Goal: Information Seeking & Learning: Learn about a topic

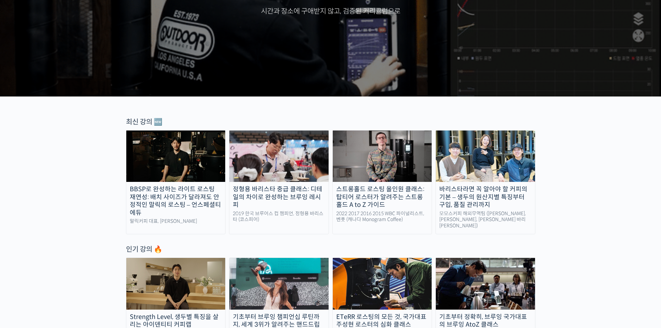
scroll to position [138, 0]
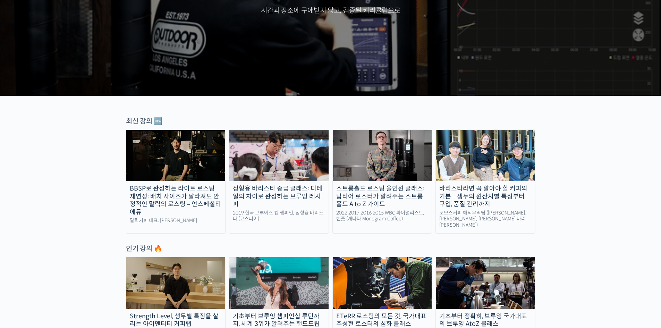
click at [183, 264] on img at bounding box center [175, 282] width 99 height 51
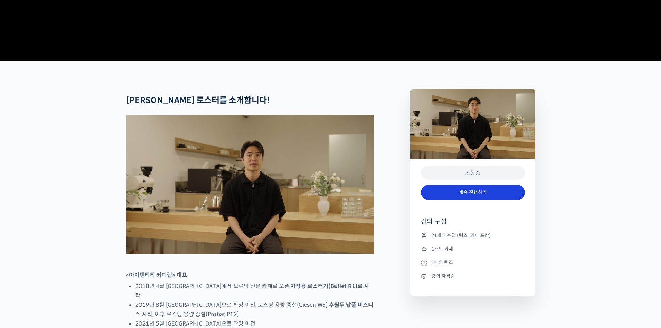
scroll to position [208, 0]
click at [469, 200] on link "계속 진행하기" at bounding box center [473, 192] width 104 height 15
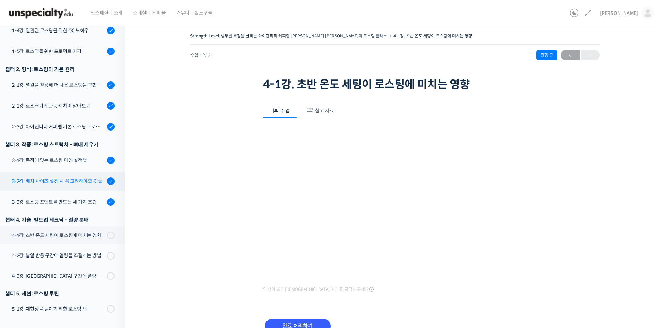
scroll to position [190, 0]
click at [64, 151] on link "3-1강. 목적에 맞는 로스팅 타임 설정법" at bounding box center [61, 160] width 128 height 19
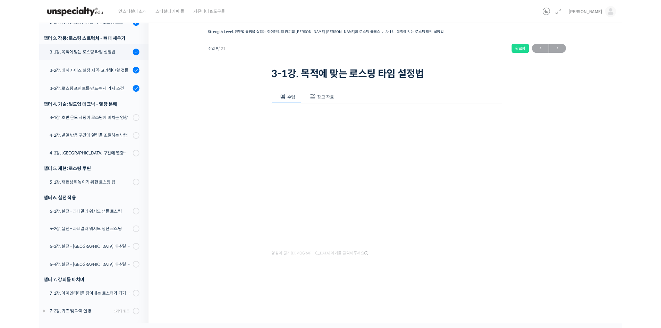
scroll to position [281, 0]
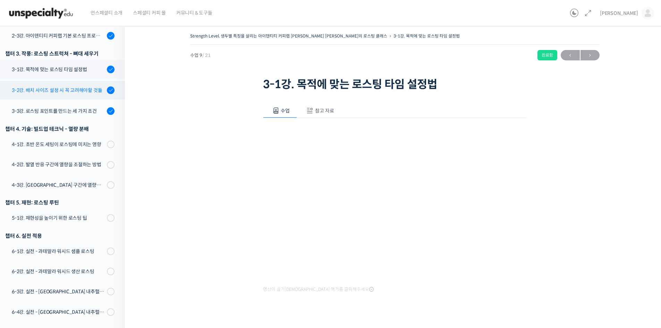
click at [84, 85] on link "3-2강. 배치 사이즈 설정시 꼭 고려해야할 것들" at bounding box center [61, 90] width 128 height 19
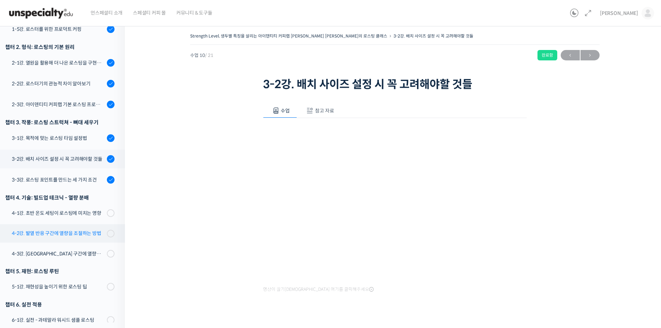
scroll to position [212, 0]
click at [563, 222] on div "Strength Level, 생두별 특징을 살리는 아이덴티티 커피랩 [PERSON_NAME] [PERSON_NAME]의 로스팅 클래스 3-2강…" at bounding box center [395, 178] width 470 height 295
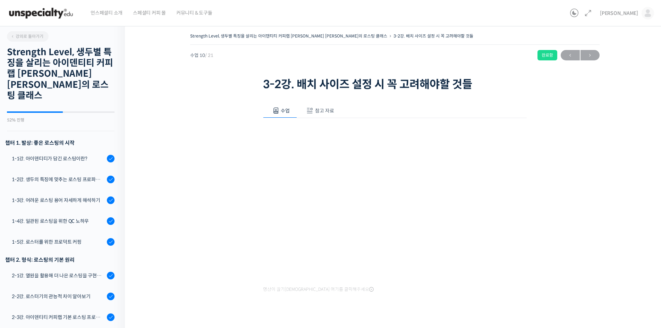
scroll to position [212, 0]
